Goal: Navigation & Orientation: Find specific page/section

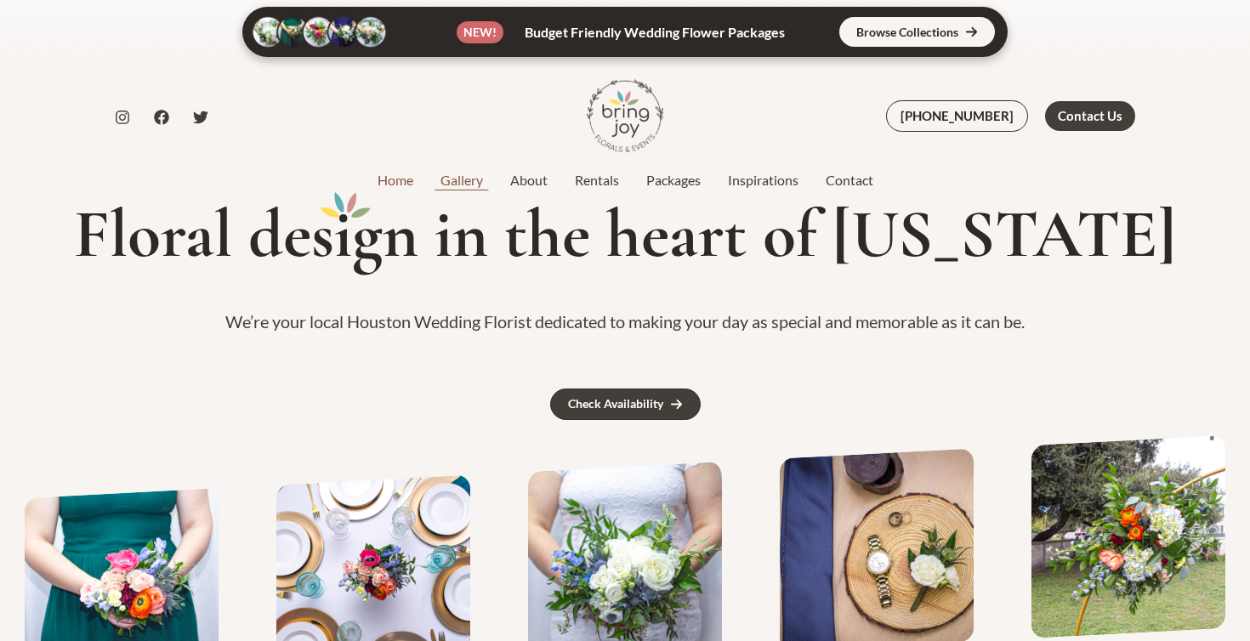
click at [474, 182] on link "Gallery" at bounding box center [462, 180] width 70 height 20
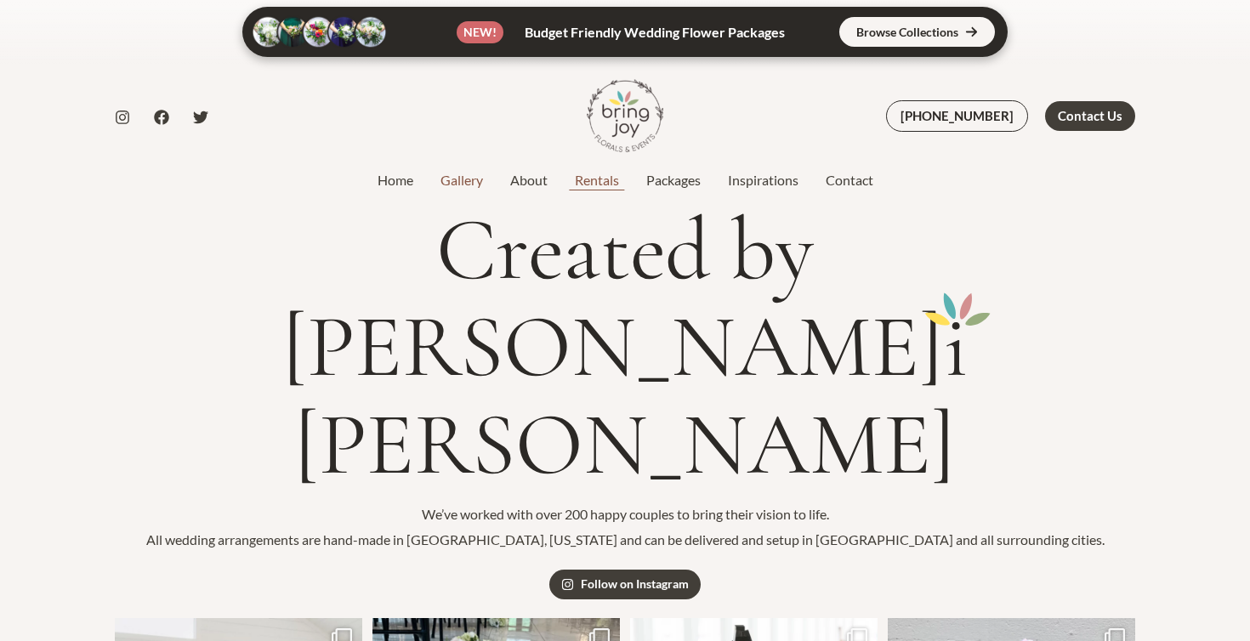
click at [599, 178] on link "Rentals" at bounding box center [596, 180] width 71 height 20
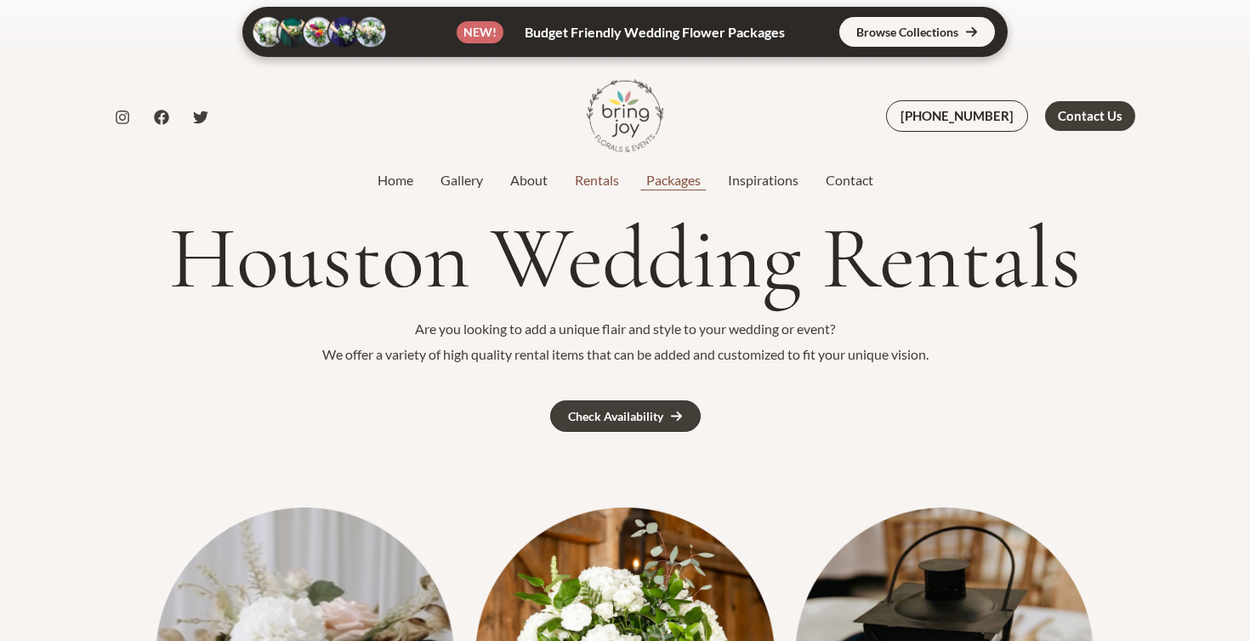
click at [677, 185] on link "Packages" at bounding box center [674, 180] width 82 height 20
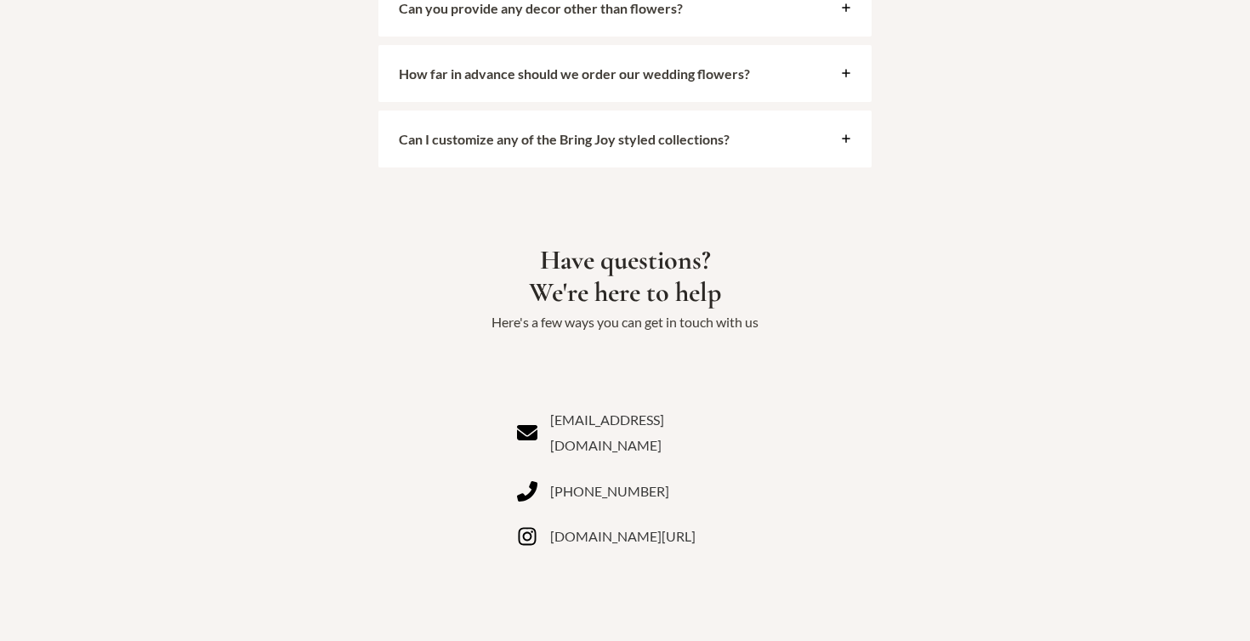
scroll to position [4252, 0]
